Goal: Task Accomplishment & Management: Manage account settings

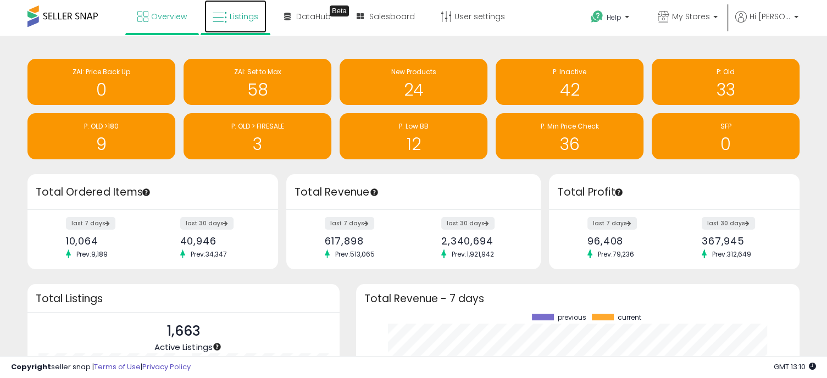
click at [225, 18] on icon at bounding box center [220, 17] width 14 height 14
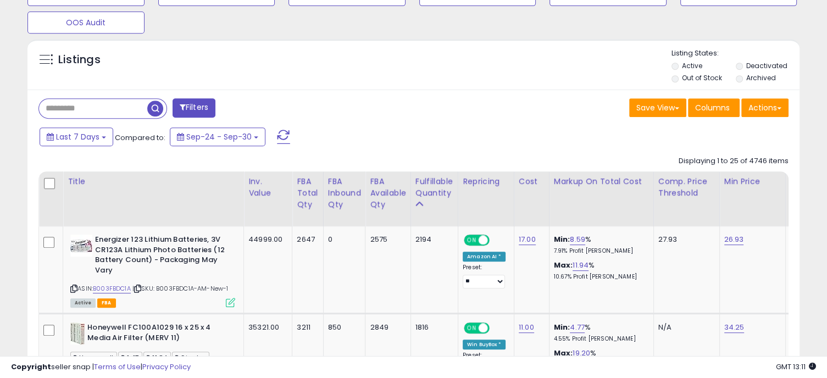
scroll to position [511, 0]
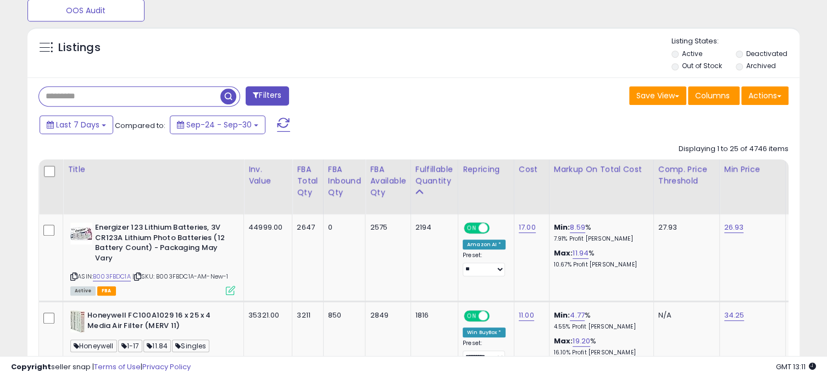
click at [89, 93] on input "text" at bounding box center [129, 96] width 181 height 19
type input "****"
drag, startPoint x: 227, startPoint y: 94, endPoint x: 412, endPoint y: 2, distance: 206.6
click at [227, 94] on span "button" at bounding box center [228, 96] width 16 height 16
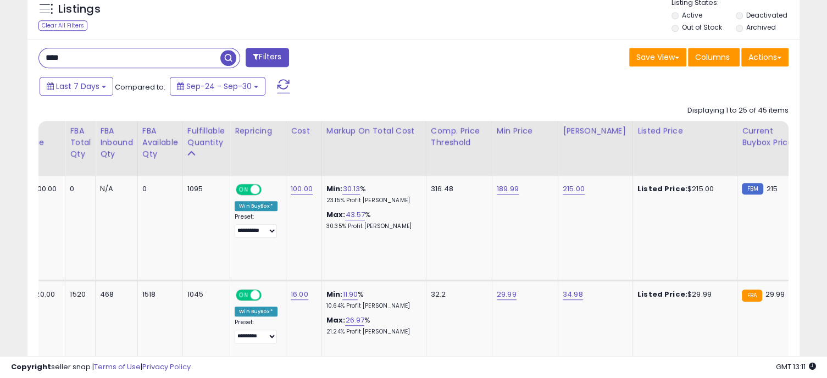
scroll to position [0, 235]
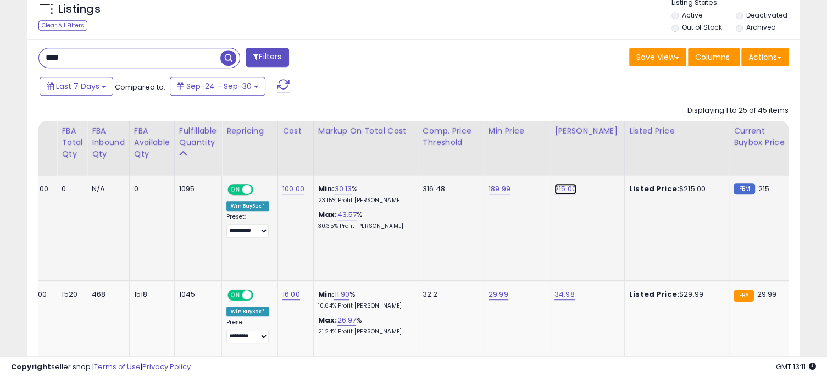
click at [566, 187] on link "215.00" at bounding box center [565, 188] width 22 height 11
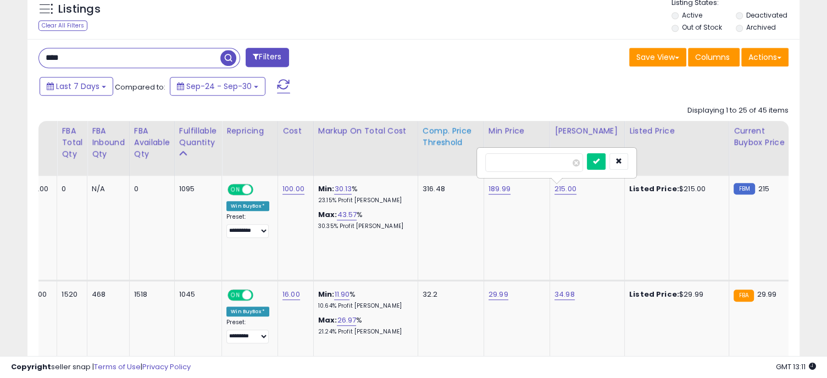
drag, startPoint x: 529, startPoint y: 158, endPoint x: 450, endPoint y: 159, distance: 79.7
type input "******"
click at [599, 158] on icon "submit" at bounding box center [596, 161] width 7 height 7
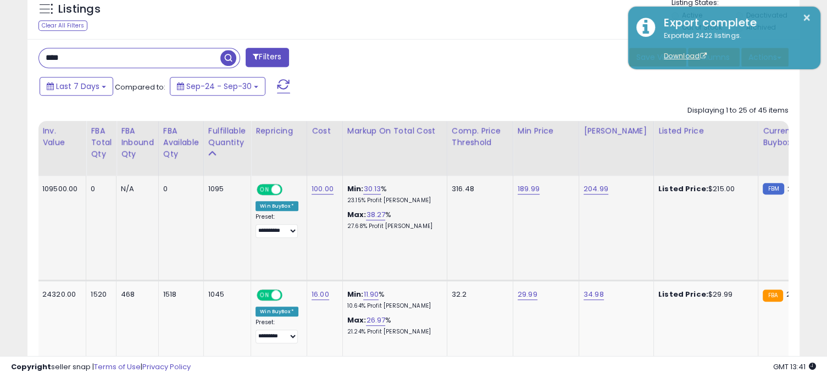
scroll to position [0, 0]
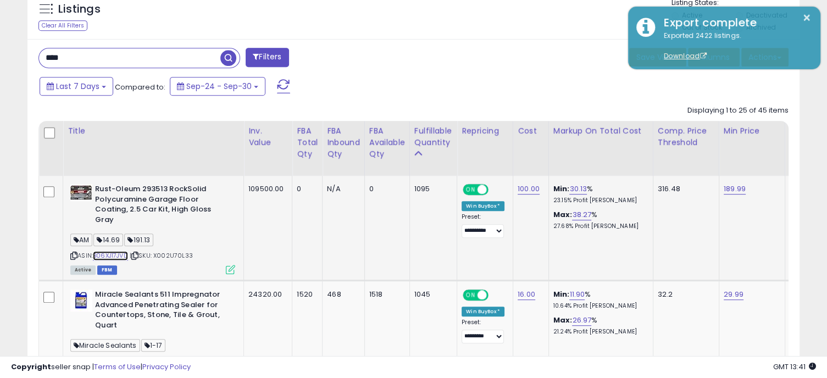
click at [111, 255] on link "B06XJ17JVD" at bounding box center [110, 255] width 35 height 9
drag, startPoint x: 103, startPoint y: 60, endPoint x: 40, endPoint y: 54, distance: 63.9
click at [40, 54] on input "****" at bounding box center [129, 57] width 181 height 19
click at [221, 57] on span "button" at bounding box center [228, 58] width 16 height 16
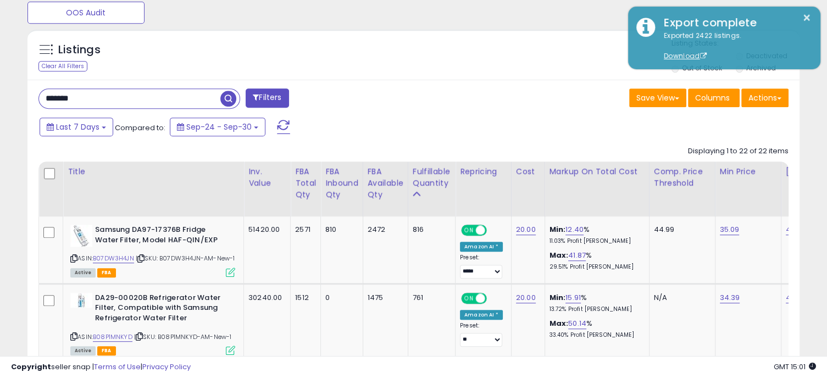
scroll to position [495, 0]
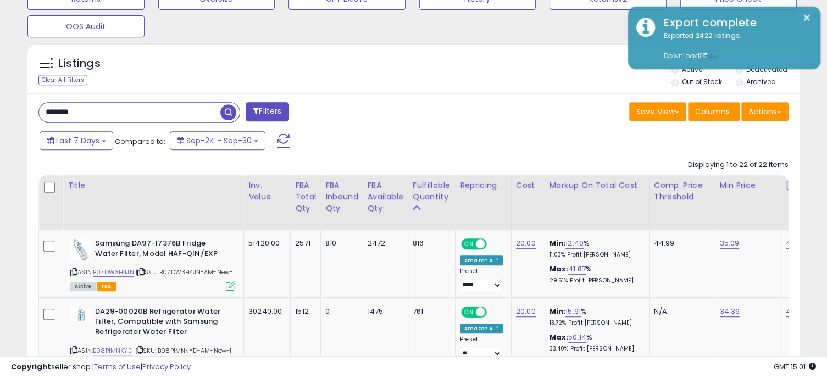
drag, startPoint x: 123, startPoint y: 107, endPoint x: 24, endPoint y: 102, distance: 99.0
click at [228, 108] on span "button" at bounding box center [228, 112] width 16 height 16
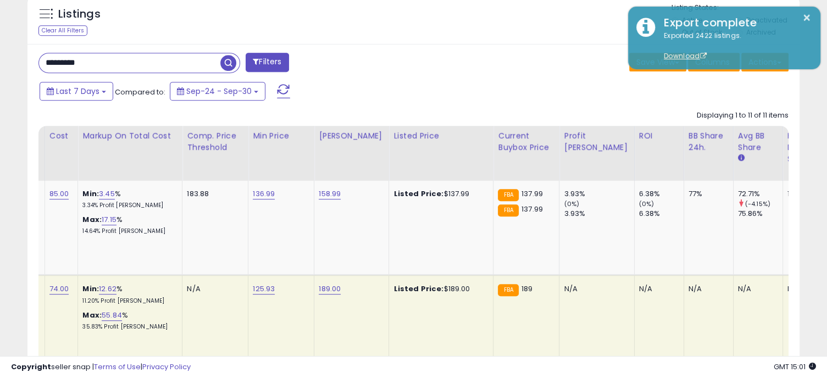
scroll to position [0, 231]
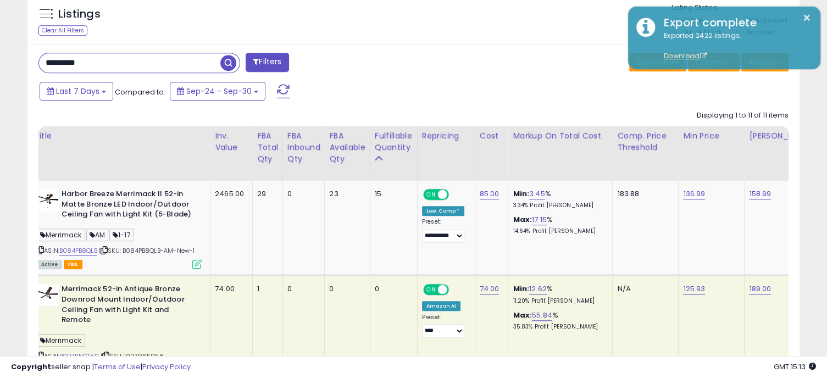
drag, startPoint x: 119, startPoint y: 63, endPoint x: 15, endPoint y: 59, distance: 103.9
click at [230, 64] on span "button" at bounding box center [228, 63] width 16 height 16
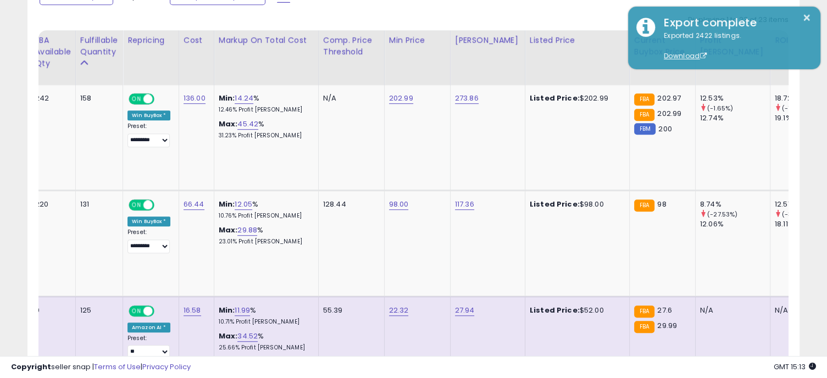
scroll to position [0, 343]
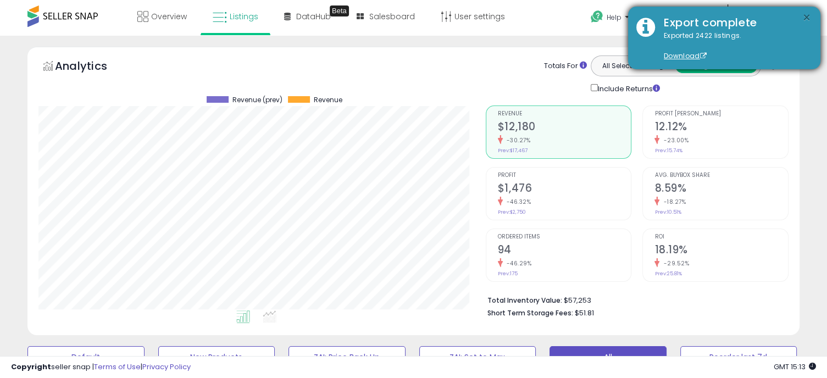
click at [805, 13] on button "×" at bounding box center [806, 18] width 9 height 14
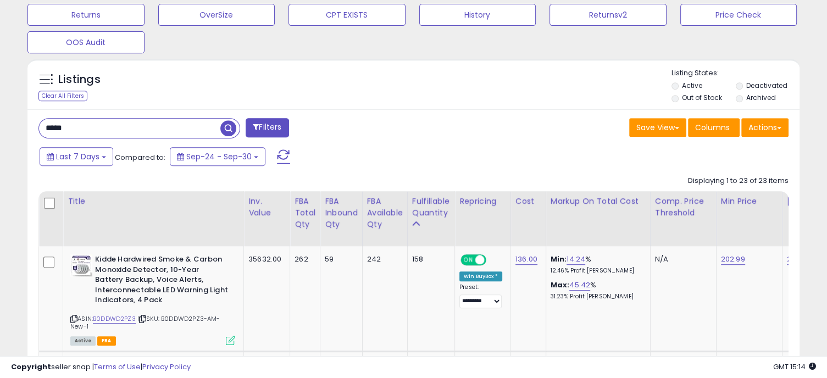
drag, startPoint x: 96, startPoint y: 133, endPoint x: 14, endPoint y: 123, distance: 82.0
type input "*****"
drag, startPoint x: 224, startPoint y: 129, endPoint x: 233, endPoint y: 126, distance: 9.4
click at [224, 129] on span "button" at bounding box center [228, 128] width 16 height 16
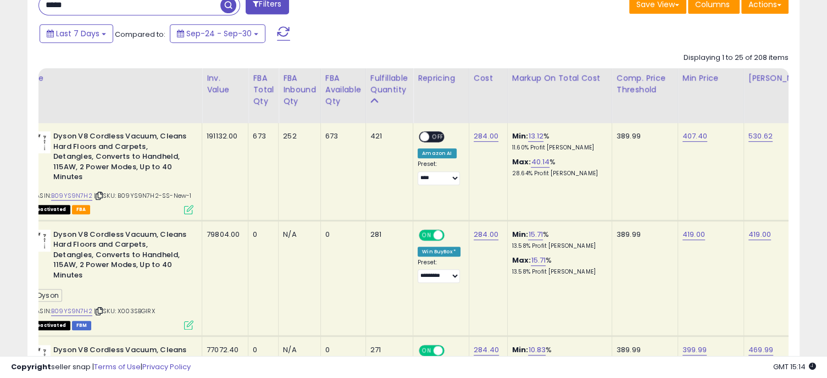
scroll to position [0, 0]
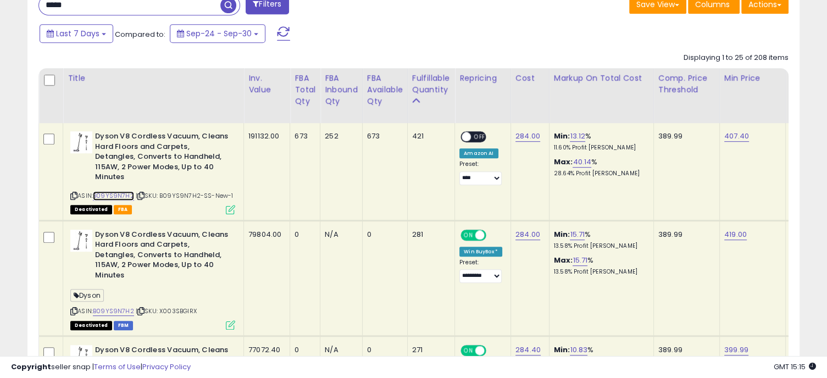
click at [121, 195] on link "B09YS9N7H2" at bounding box center [113, 195] width 41 height 9
click at [113, 194] on link "B09YS9N7H2" at bounding box center [113, 195] width 41 height 9
